Goal: Transaction & Acquisition: Purchase product/service

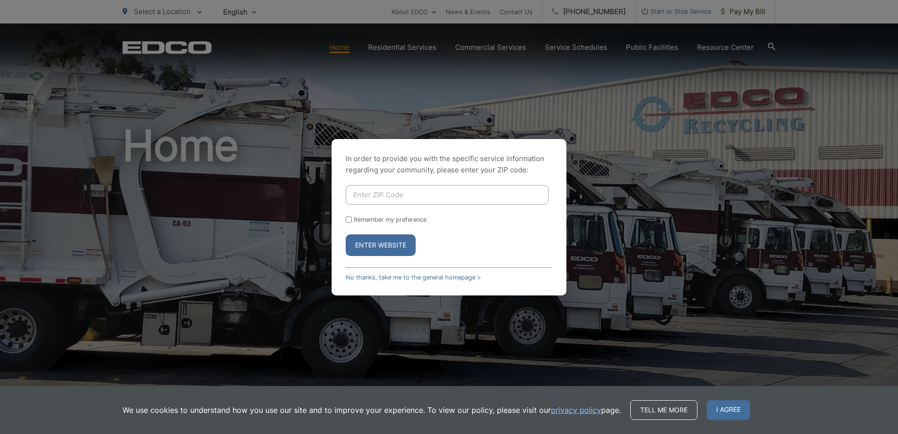
click at [409, 195] on input "Enter ZIP Code" at bounding box center [447, 195] width 203 height 20
type input "91950"
click at [370, 242] on button "Enter Website" at bounding box center [381, 245] width 70 height 22
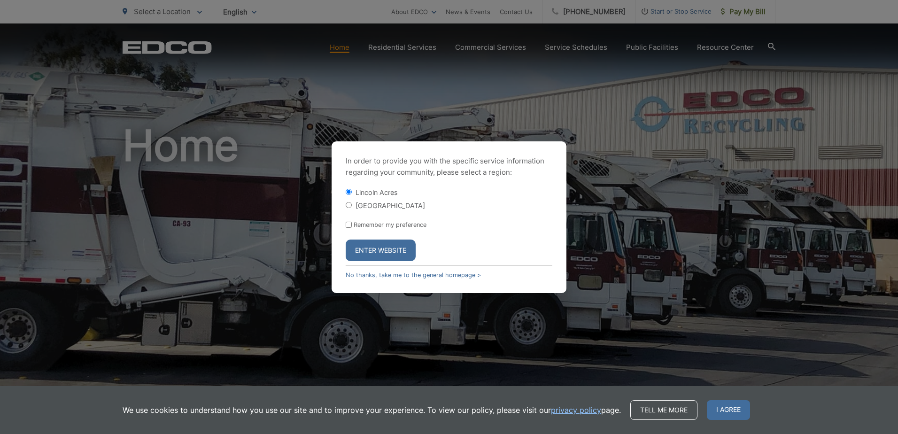
click at [348, 206] on input "[GEOGRAPHIC_DATA]" at bounding box center [349, 205] width 6 height 6
radio input "true"
click at [372, 253] on button "Enter Website" at bounding box center [381, 250] width 70 height 22
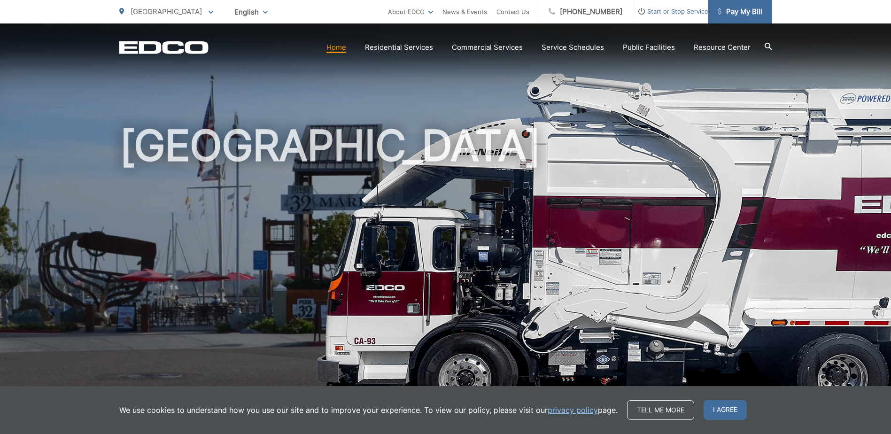
click at [739, 12] on span "Pay My Bill" at bounding box center [740, 11] width 45 height 11
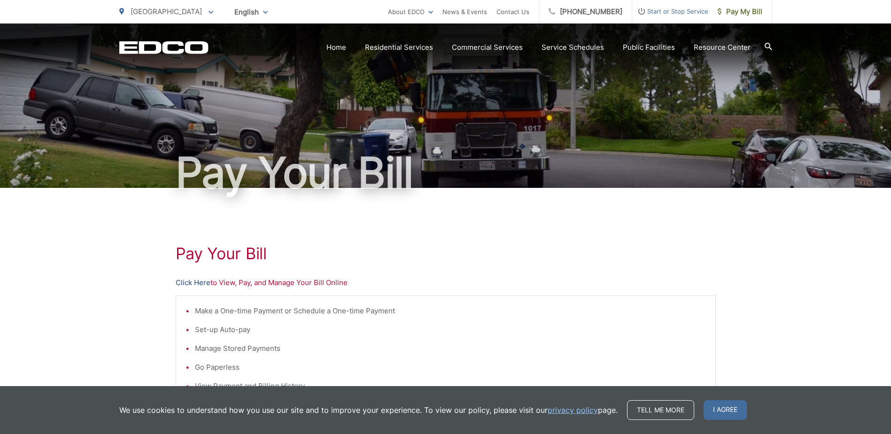
click at [191, 281] on link "Click Here" at bounding box center [193, 282] width 35 height 11
